Goal: Navigation & Orientation: Find specific page/section

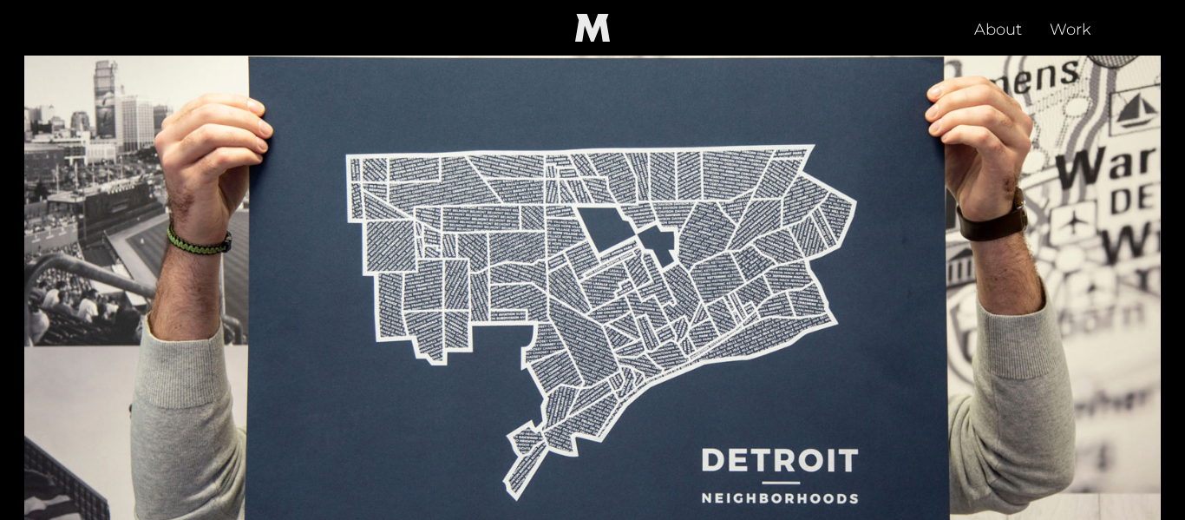
scroll to position [984, 0]
click at [666, 394] on img at bounding box center [592, 327] width 1137 height 639
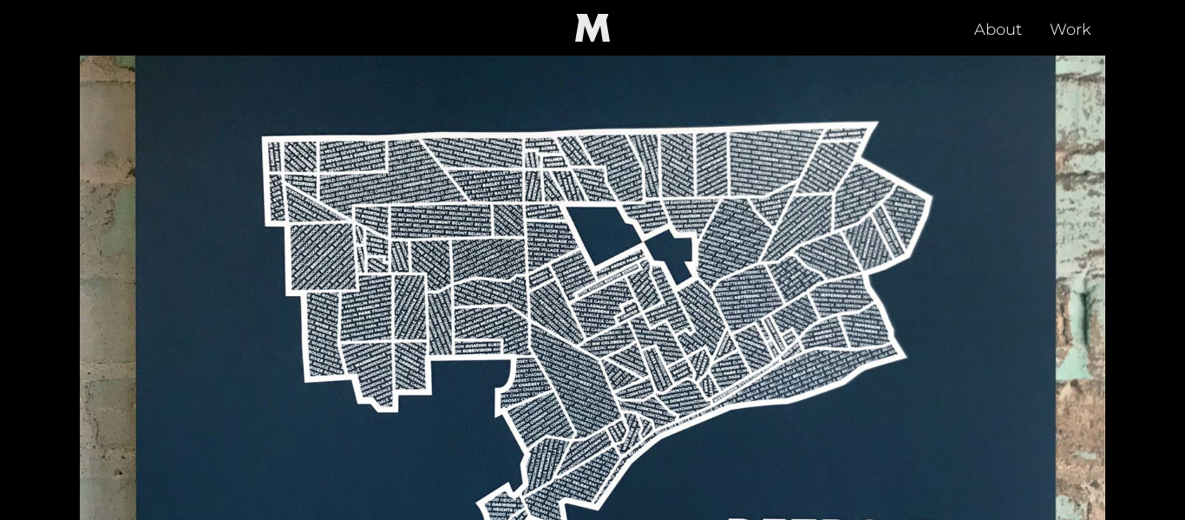
scroll to position [3476, 0]
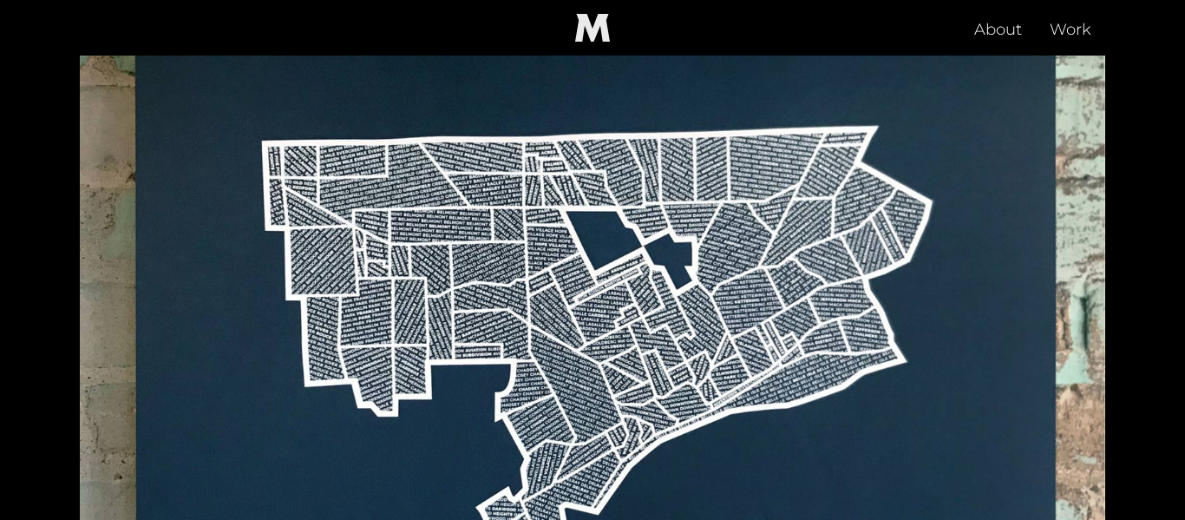
click at [666, 394] on img at bounding box center [593, 366] width 1026 height 769
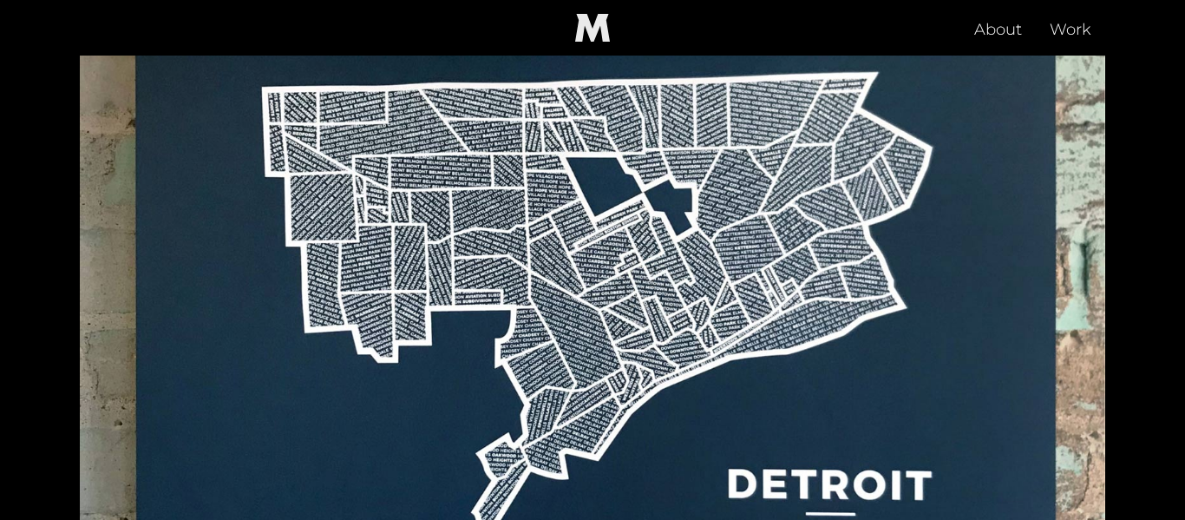
scroll to position [3531, 0]
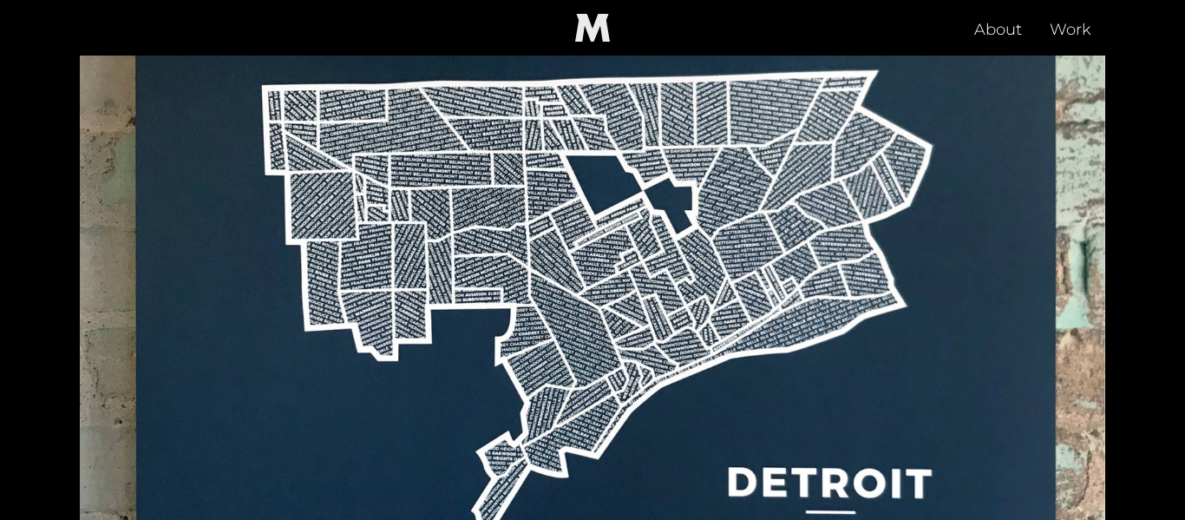
click at [1099, 279] on img at bounding box center [593, 310] width 1026 height 769
